Goal: Task Accomplishment & Management: Complete application form

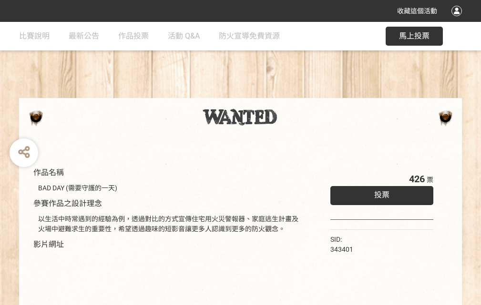
click at [458, 20] on div "收藏這個活動" at bounding box center [240, 11] width 481 height 22
click at [298, 94] on div "作品名稱 BAD DAY (需要守護的一天) 參賽作品之設計理念 以生活中時常遇到的經驗為例，透過對比的方式宣傳住宅用火災警報器、家庭逃生計畫及火場中避難求生…" at bounding box center [240, 222] width 481 height 401
click at [379, 193] on span "投票" at bounding box center [381, 195] width 15 height 9
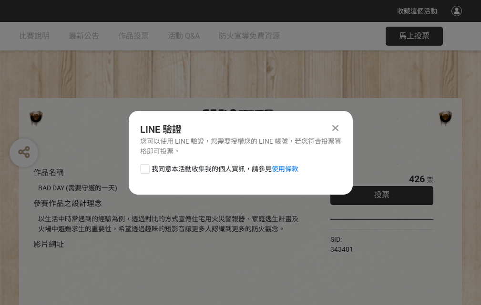
click at [144, 167] on div at bounding box center [145, 169] width 10 height 10
checkbox input "true"
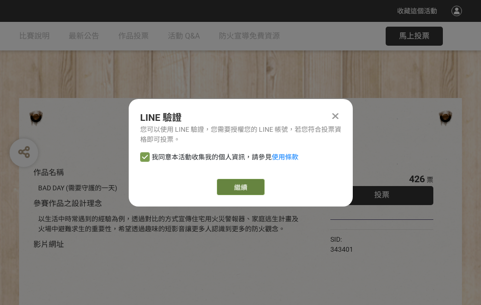
click at [240, 187] on link "繼續" at bounding box center [241, 187] width 48 height 16
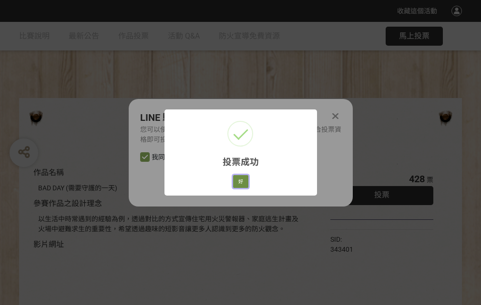
click at [238, 180] on button "好" at bounding box center [240, 181] width 15 height 13
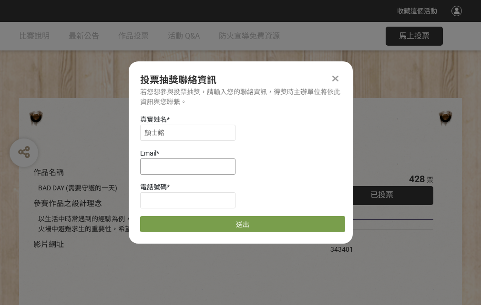
click at [191, 166] on input at bounding box center [187, 167] width 95 height 16
type input "[EMAIL_ADDRESS][DOMAIN_NAME]"
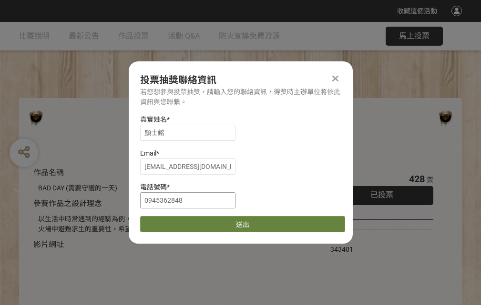
type input "0945362848"
click at [167, 221] on button "送出" at bounding box center [242, 224] width 205 height 16
